Goal: Transaction & Acquisition: Obtain resource

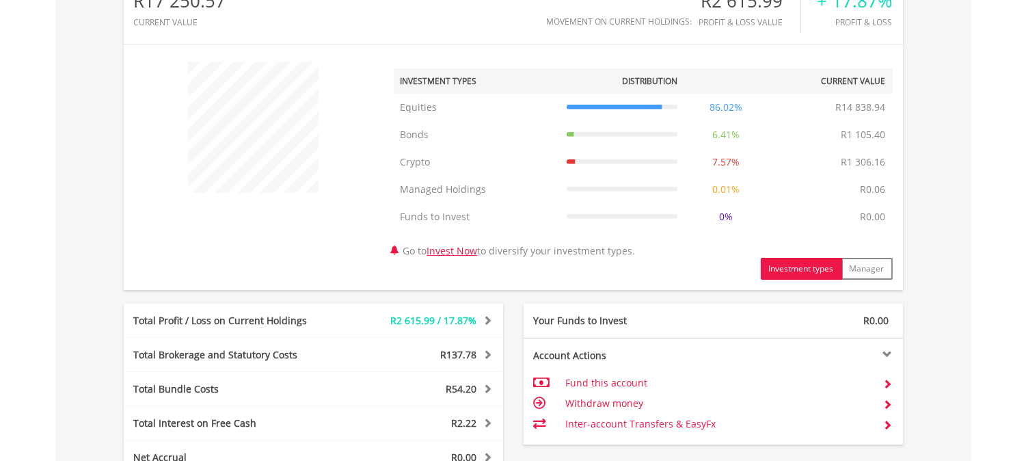
scroll to position [777, 0]
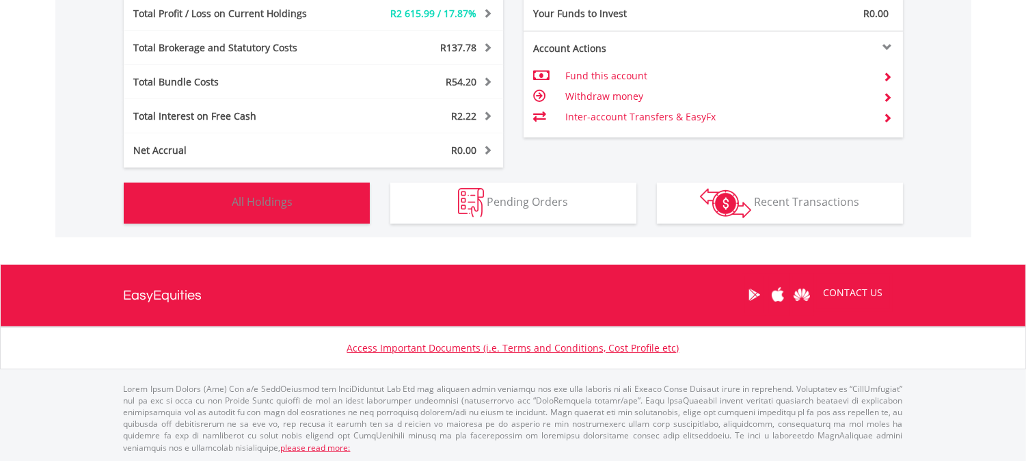
click at [277, 203] on span "All Holdings" at bounding box center [262, 201] width 61 height 15
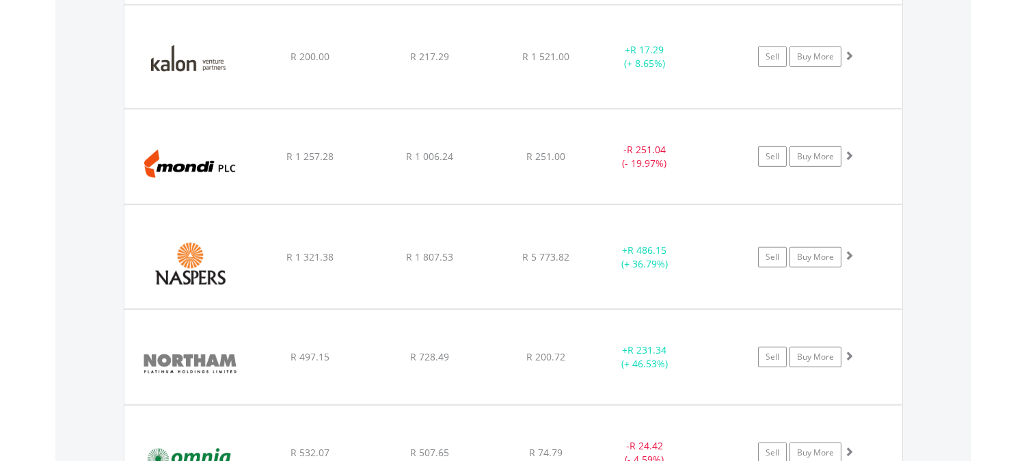
scroll to position [1571, 0]
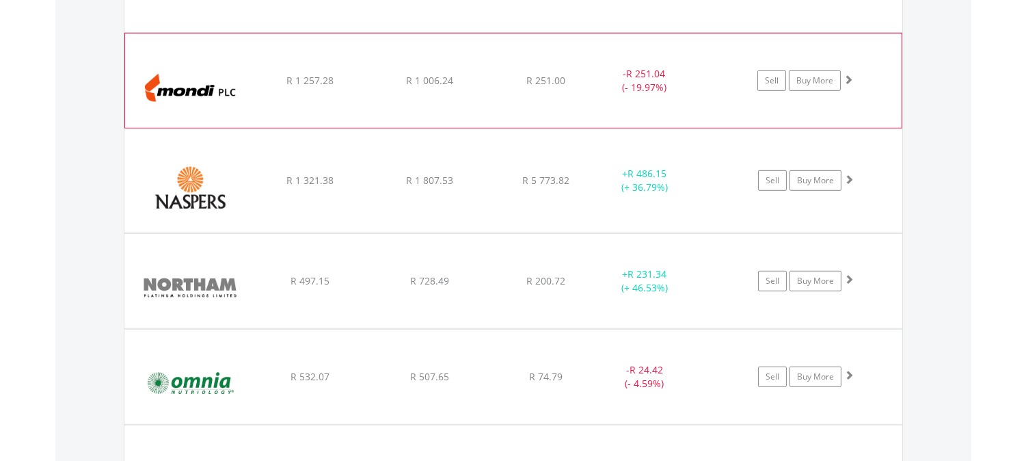
click at [848, 77] on span at bounding box center [849, 80] width 10 height 10
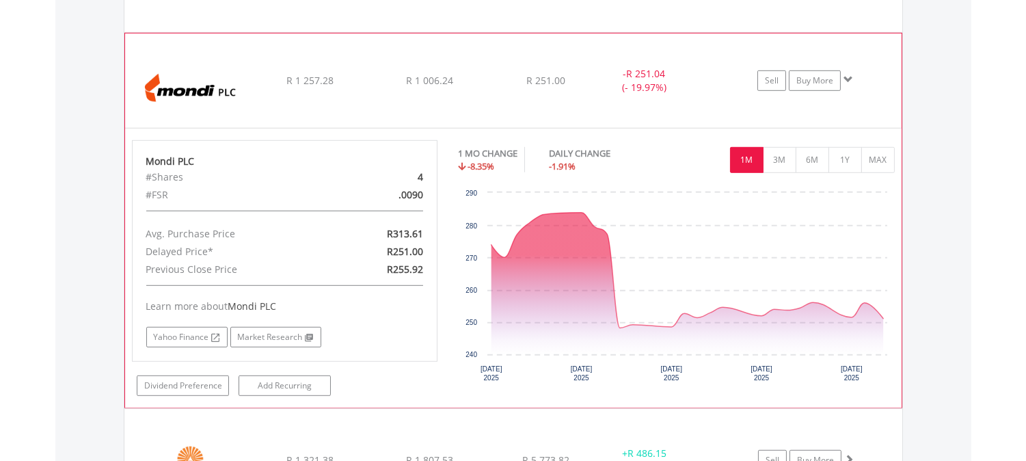
click at [852, 75] on span at bounding box center [849, 80] width 10 height 10
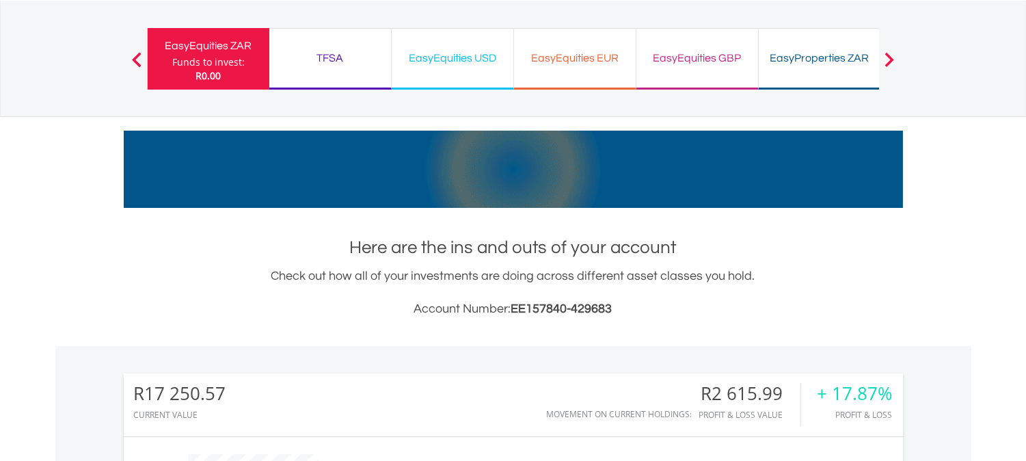
scroll to position [0, 0]
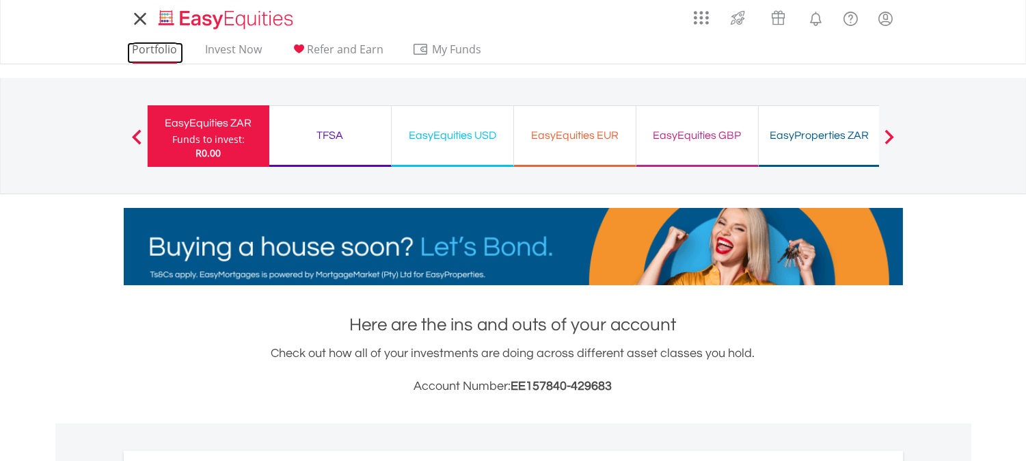
click at [157, 57] on link "Portfolio" at bounding box center [155, 52] width 56 height 21
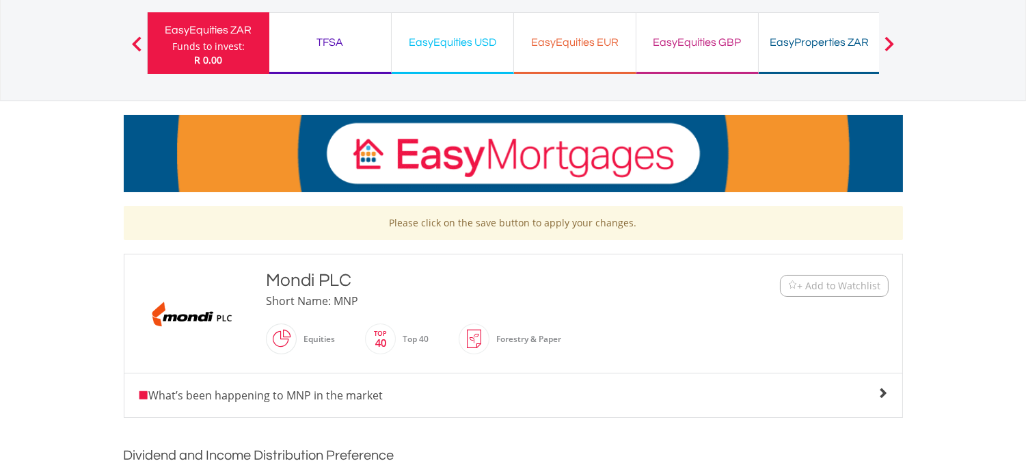
scroll to position [379, 0]
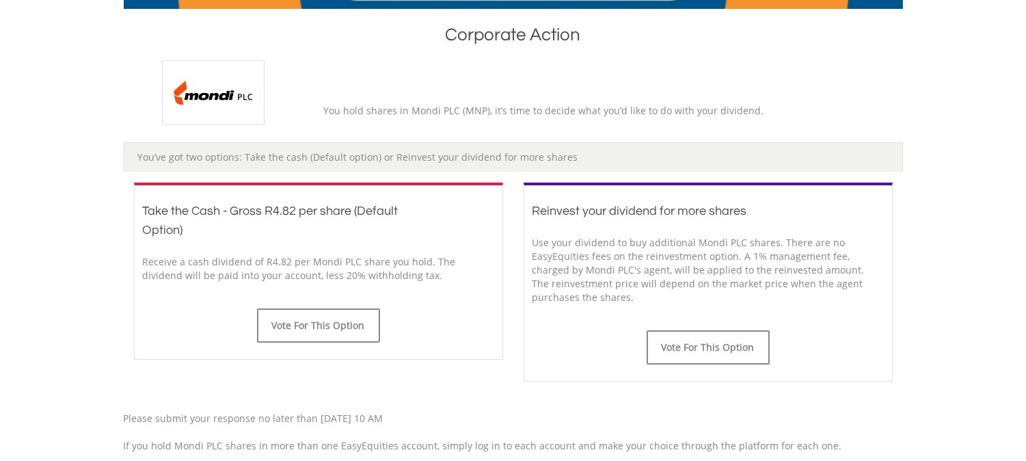
scroll to position [304, 0]
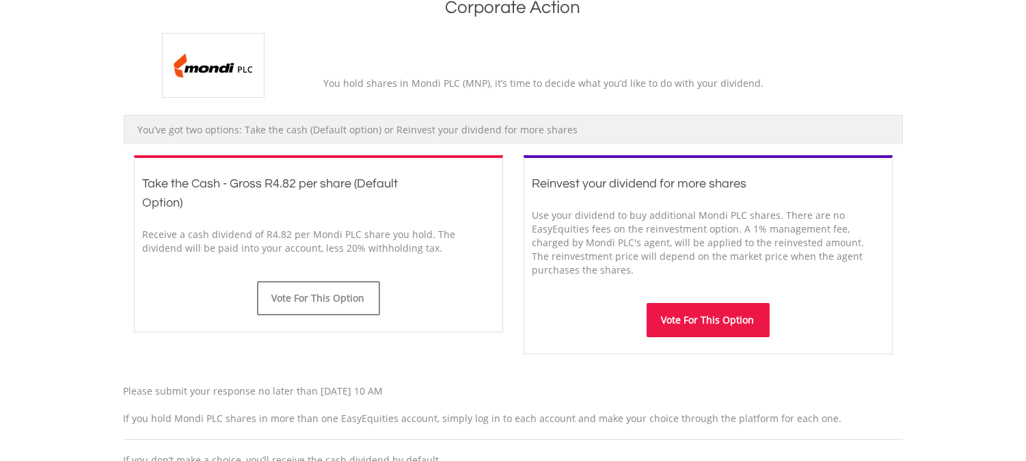
click at [693, 332] on button "Vote For This Option" at bounding box center [708, 320] width 123 height 34
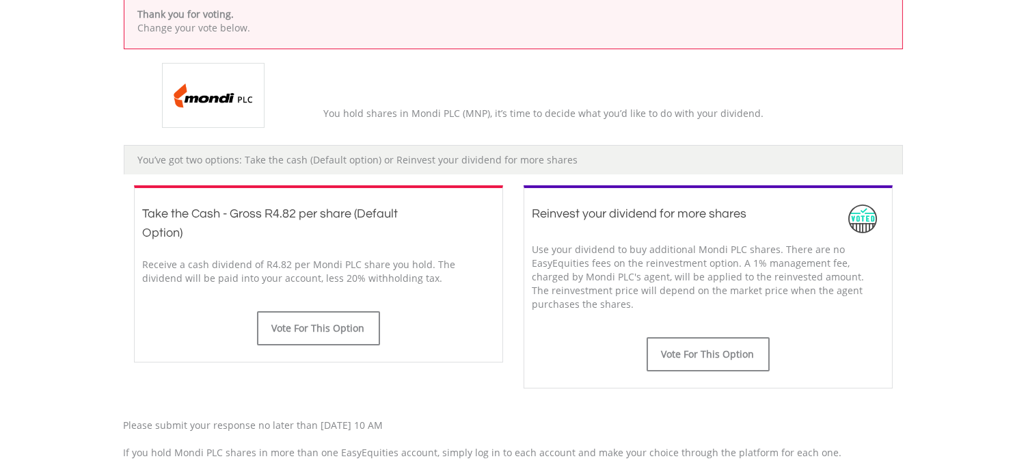
scroll to position [379, 0]
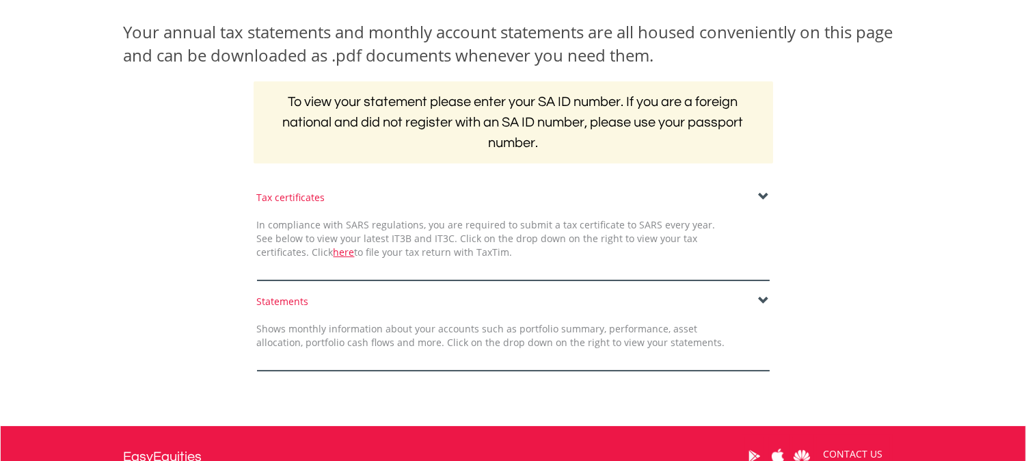
scroll to position [367, 0]
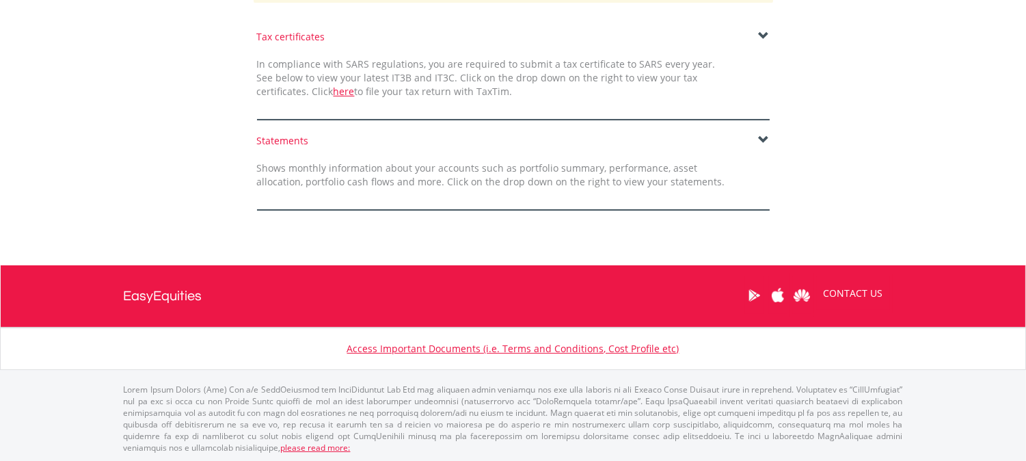
click at [761, 138] on span at bounding box center [764, 140] width 11 height 11
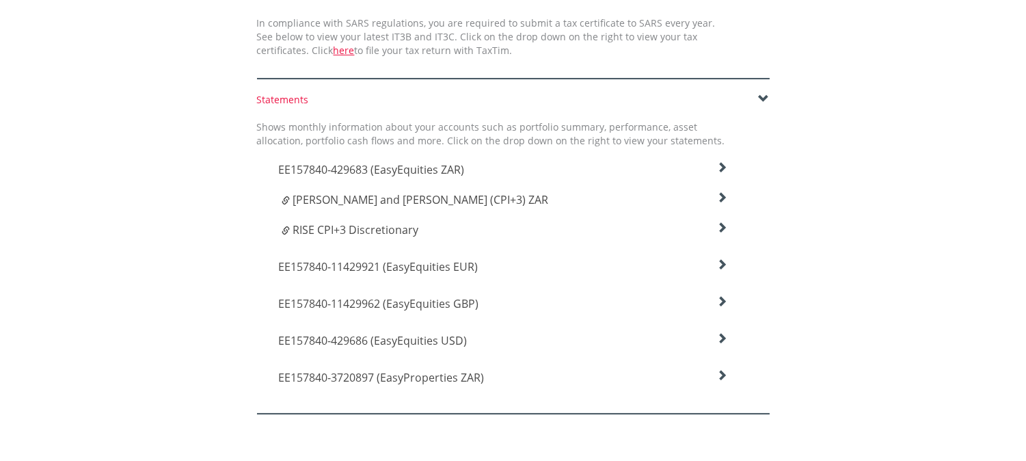
scroll to position [443, 0]
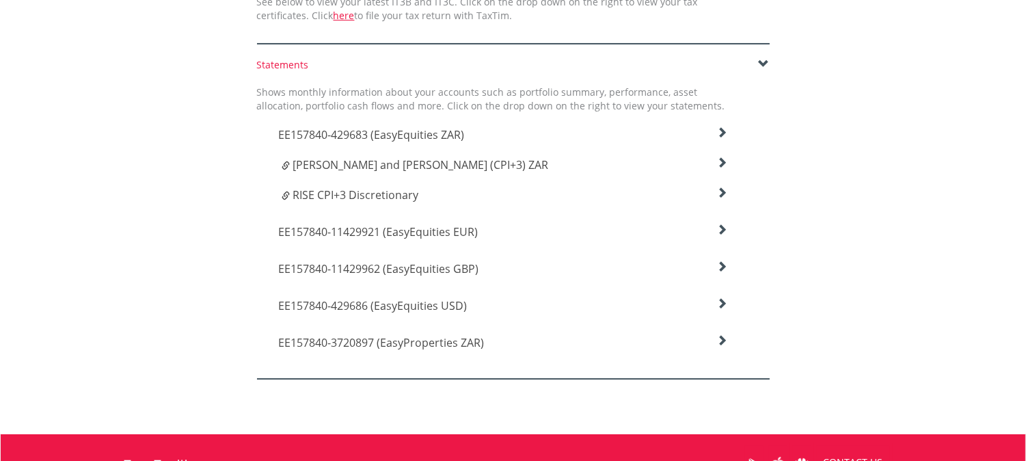
click at [721, 138] on icon at bounding box center [721, 132] width 11 height 11
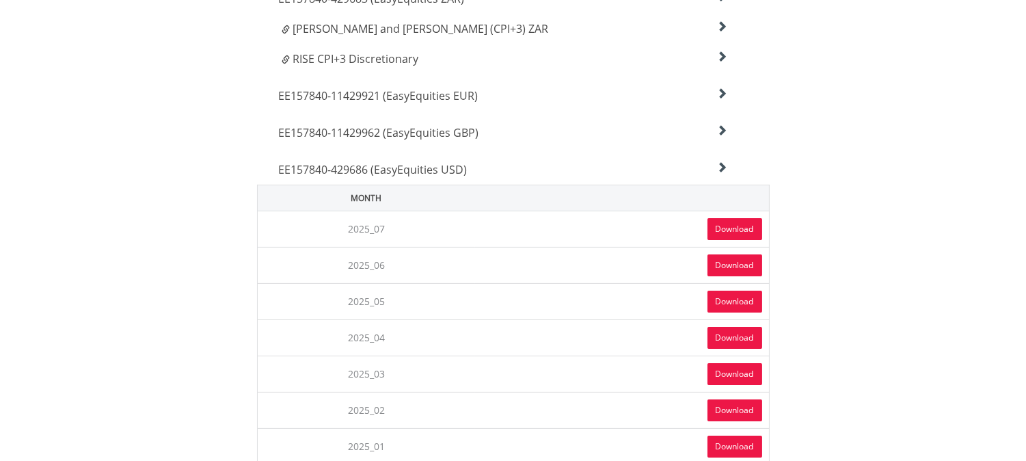
scroll to position [595, 0]
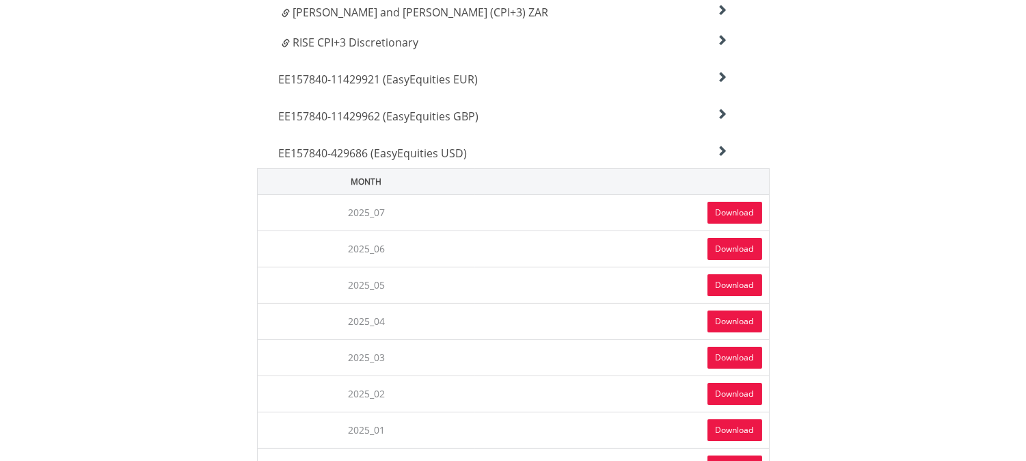
click at [714, 210] on link "Download" at bounding box center [735, 213] width 55 height 22
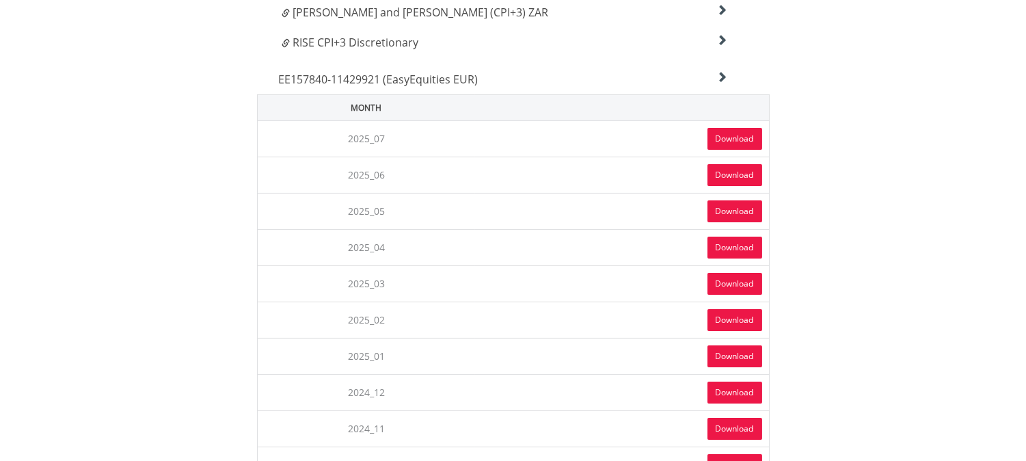
click at [732, 131] on link "Download" at bounding box center [735, 139] width 55 height 22
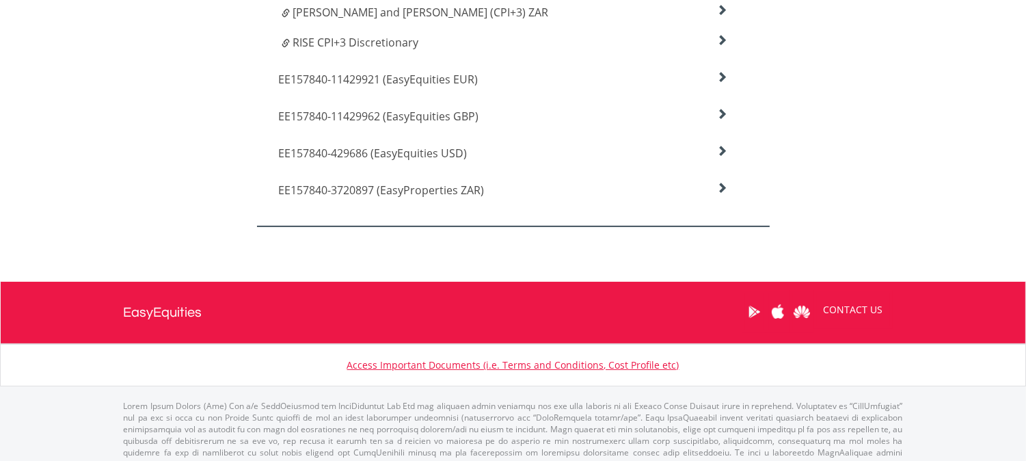
scroll to position [520, 0]
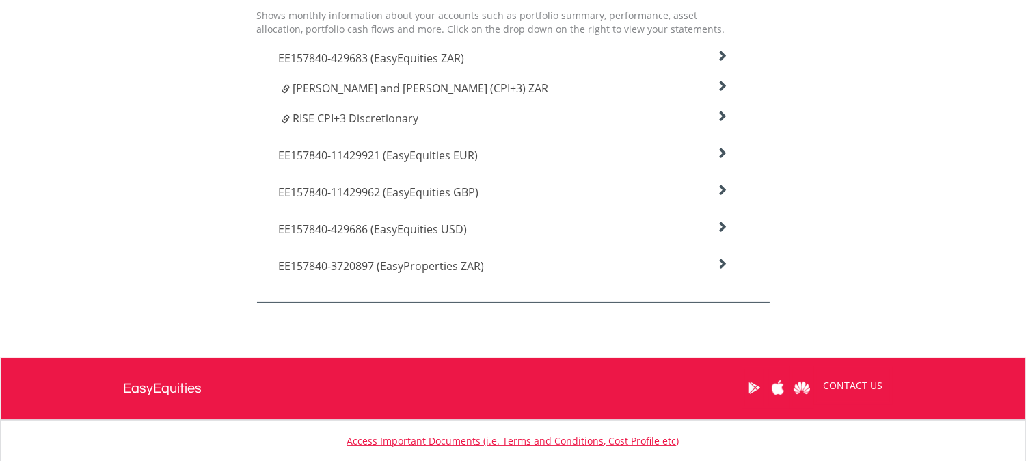
click at [719, 62] on icon at bounding box center [721, 56] width 11 height 11
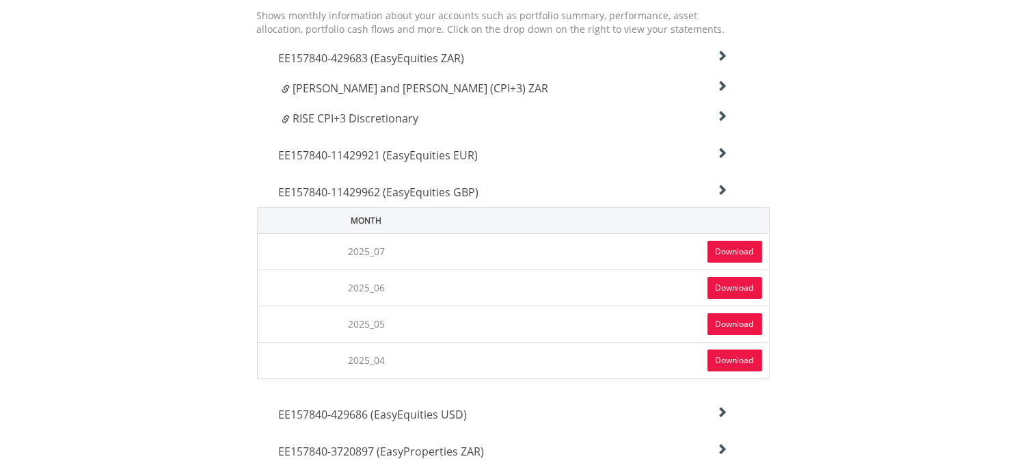
click at [723, 256] on link "Download" at bounding box center [735, 252] width 55 height 22
click at [723, 62] on icon at bounding box center [721, 56] width 11 height 11
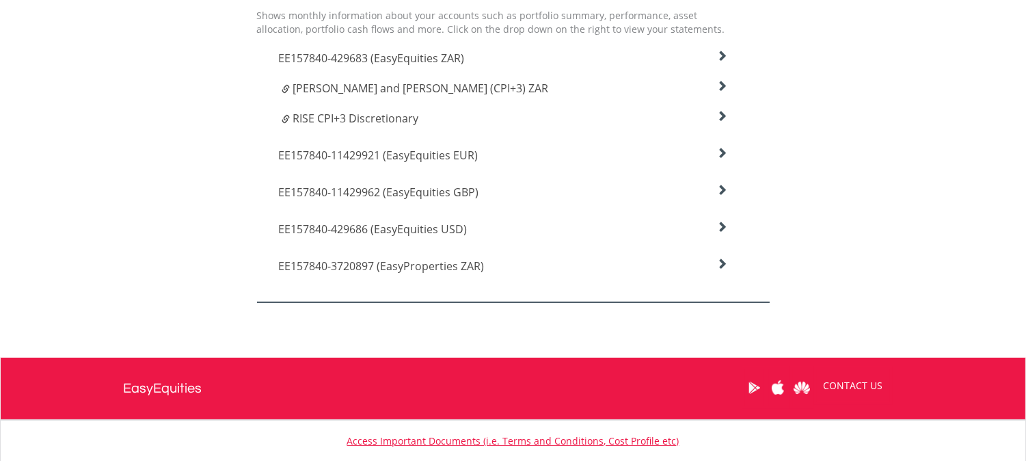
scroll to position [443, 0]
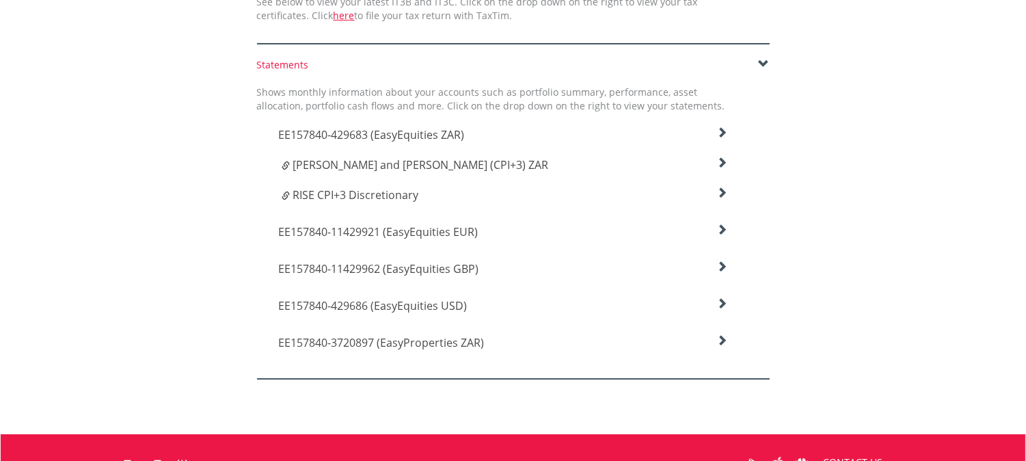
click at [725, 138] on icon at bounding box center [721, 132] width 11 height 11
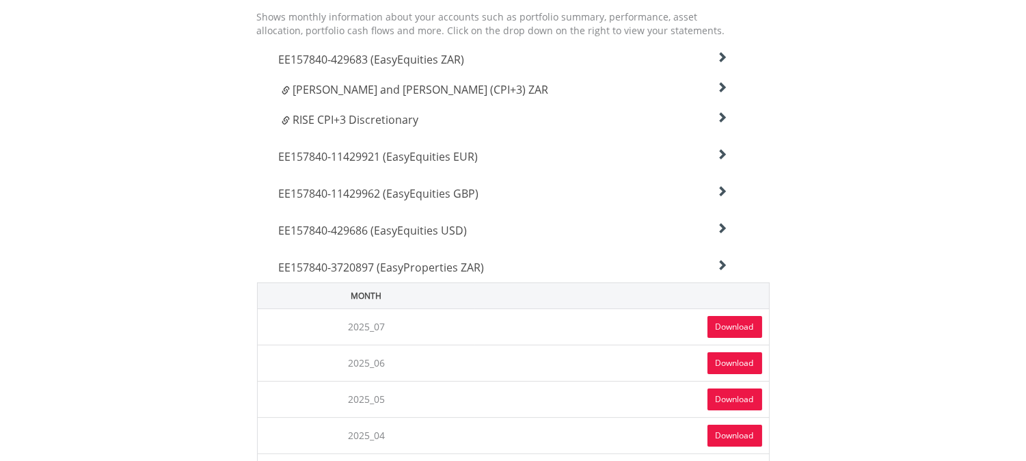
scroll to position [520, 0]
click at [732, 323] on link "Download" at bounding box center [735, 325] width 55 height 22
click at [720, 62] on icon at bounding box center [721, 56] width 11 height 11
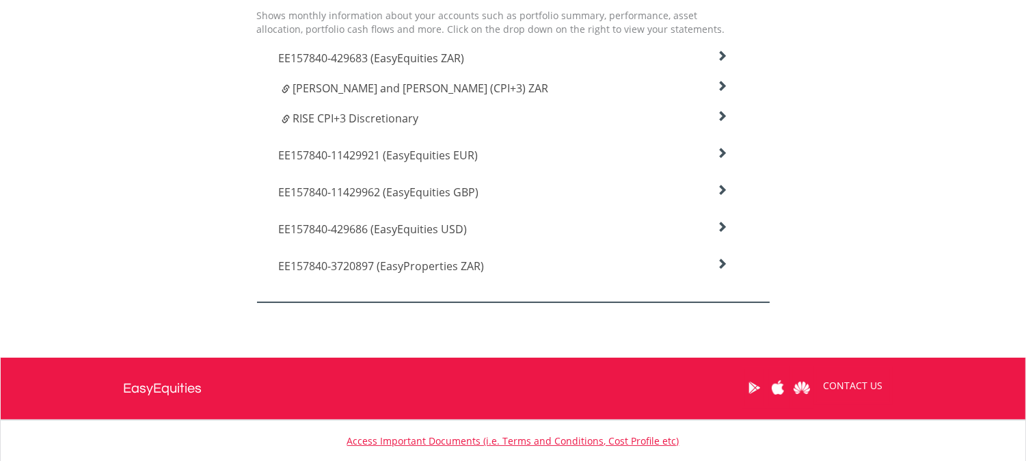
scroll to position [443, 0]
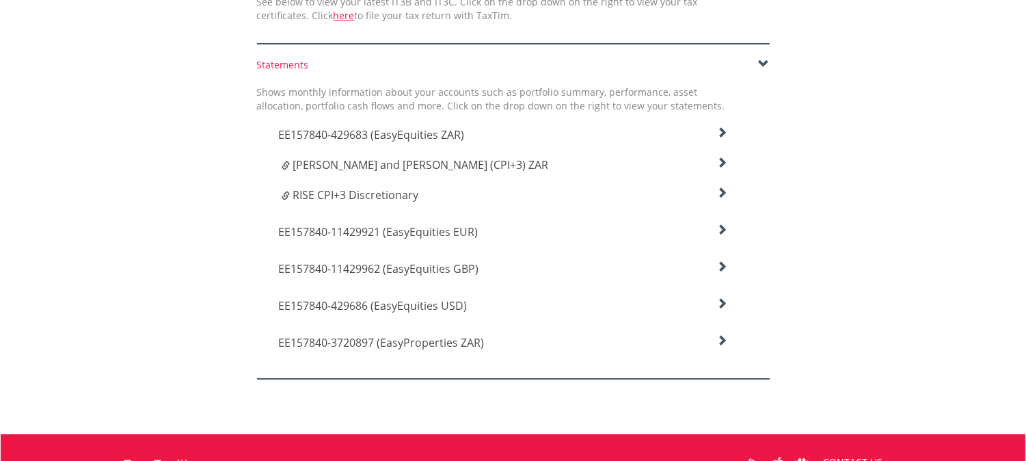
click at [729, 124] on div "EE157840-429683 (EasyEquities ZAR)" at bounding box center [503, 131] width 470 height 37
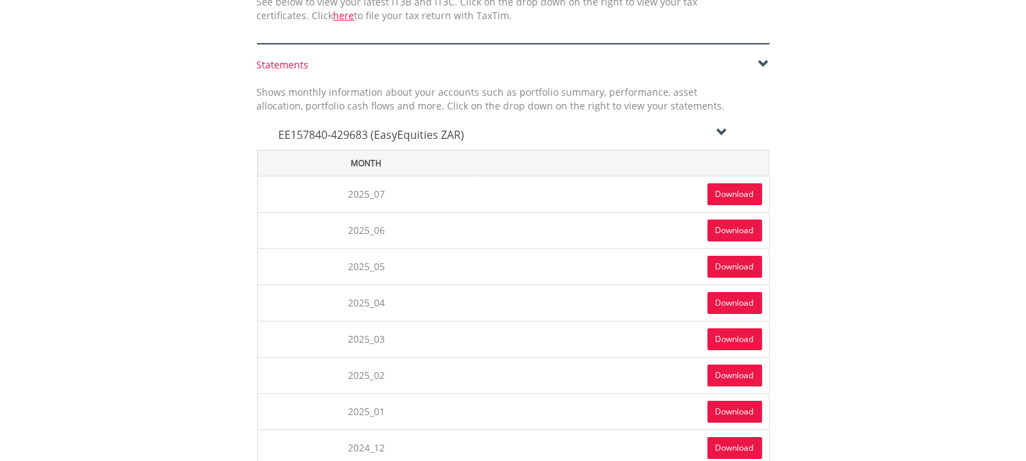
click at [734, 189] on link "Download" at bounding box center [735, 194] width 55 height 22
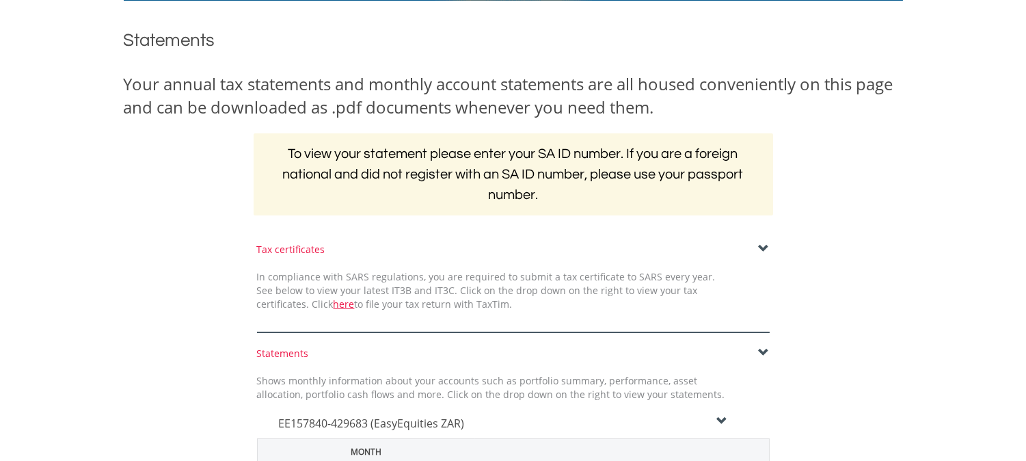
scroll to position [0, 0]
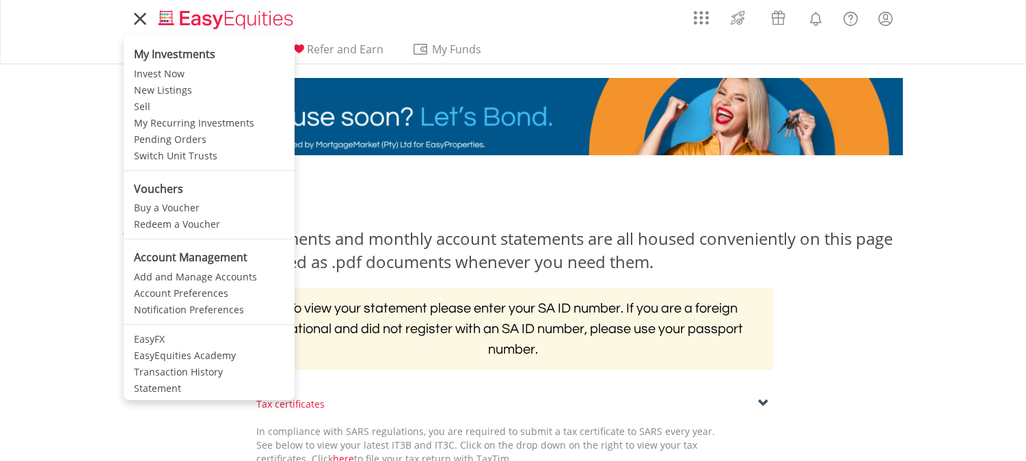
click at [174, 59] on li "My Investments" at bounding box center [209, 52] width 171 height 28
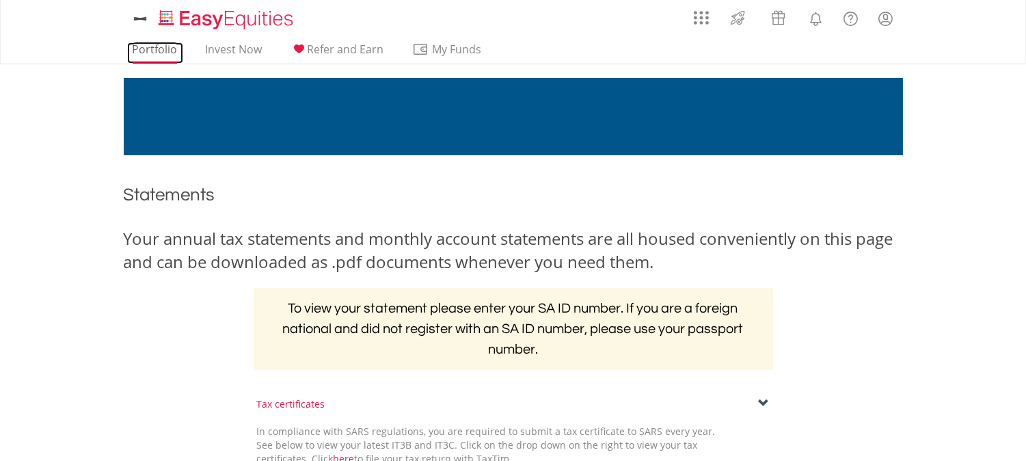
click at [139, 45] on link "Portfolio" at bounding box center [155, 52] width 56 height 21
